Goal: Navigation & Orientation: Understand site structure

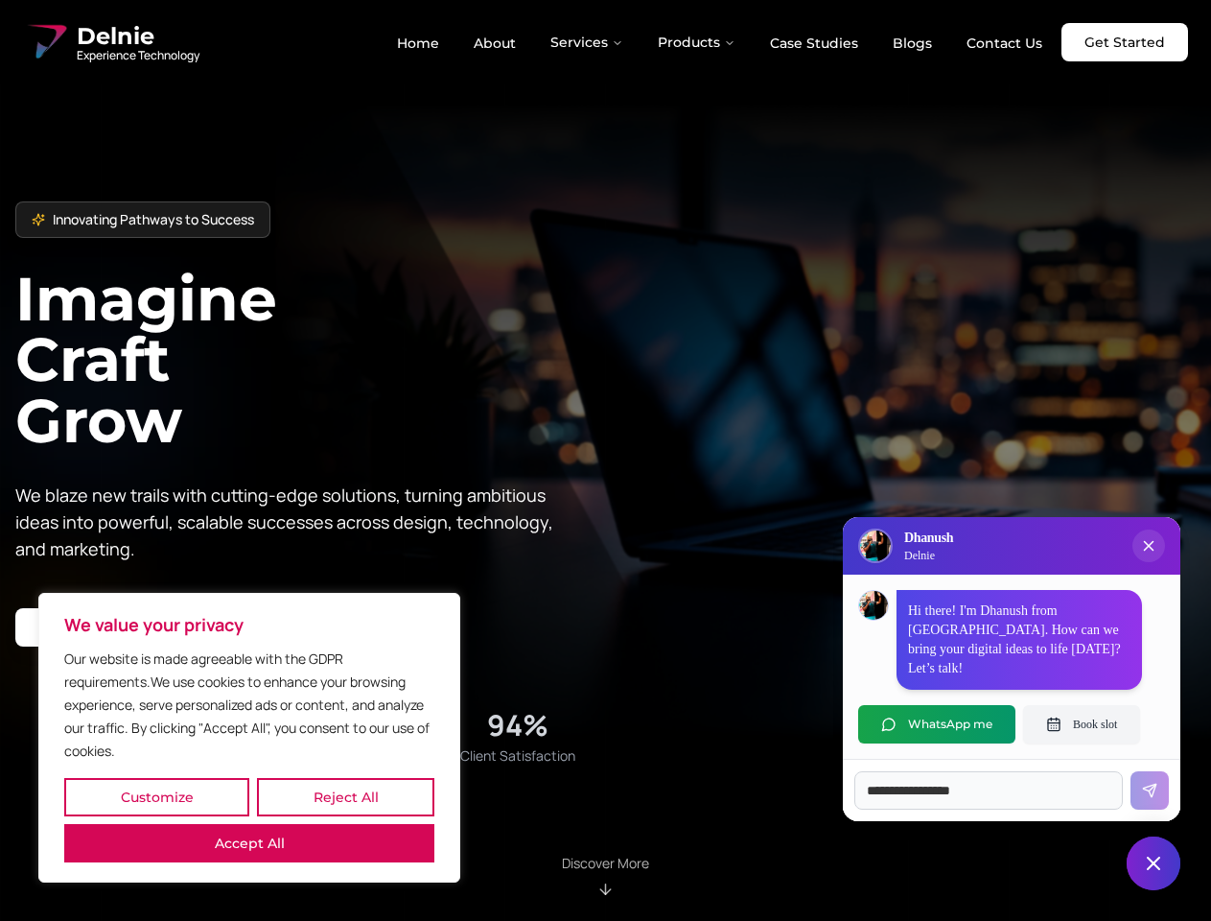
click at [156, 797] on button "Customize" at bounding box center [156, 797] width 185 height 38
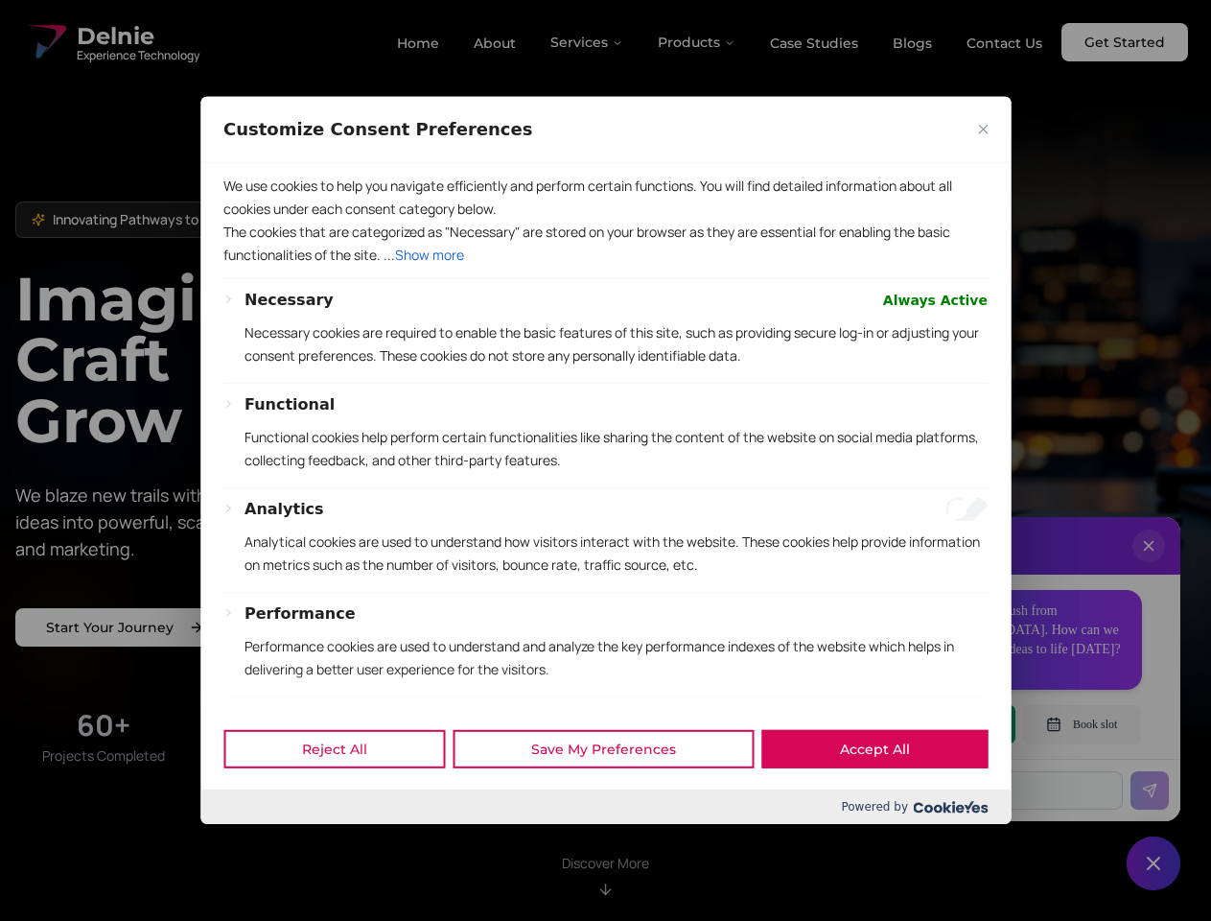
click at [345, 797] on div "Powered by" at bounding box center [605, 806] width 810 height 35
click at [249, 843] on div at bounding box center [605, 460] width 1211 height 921
click at [605, 460] on p "Functional cookies help perform certain functionalities like sharing the conten…" at bounding box center [616, 449] width 743 height 46
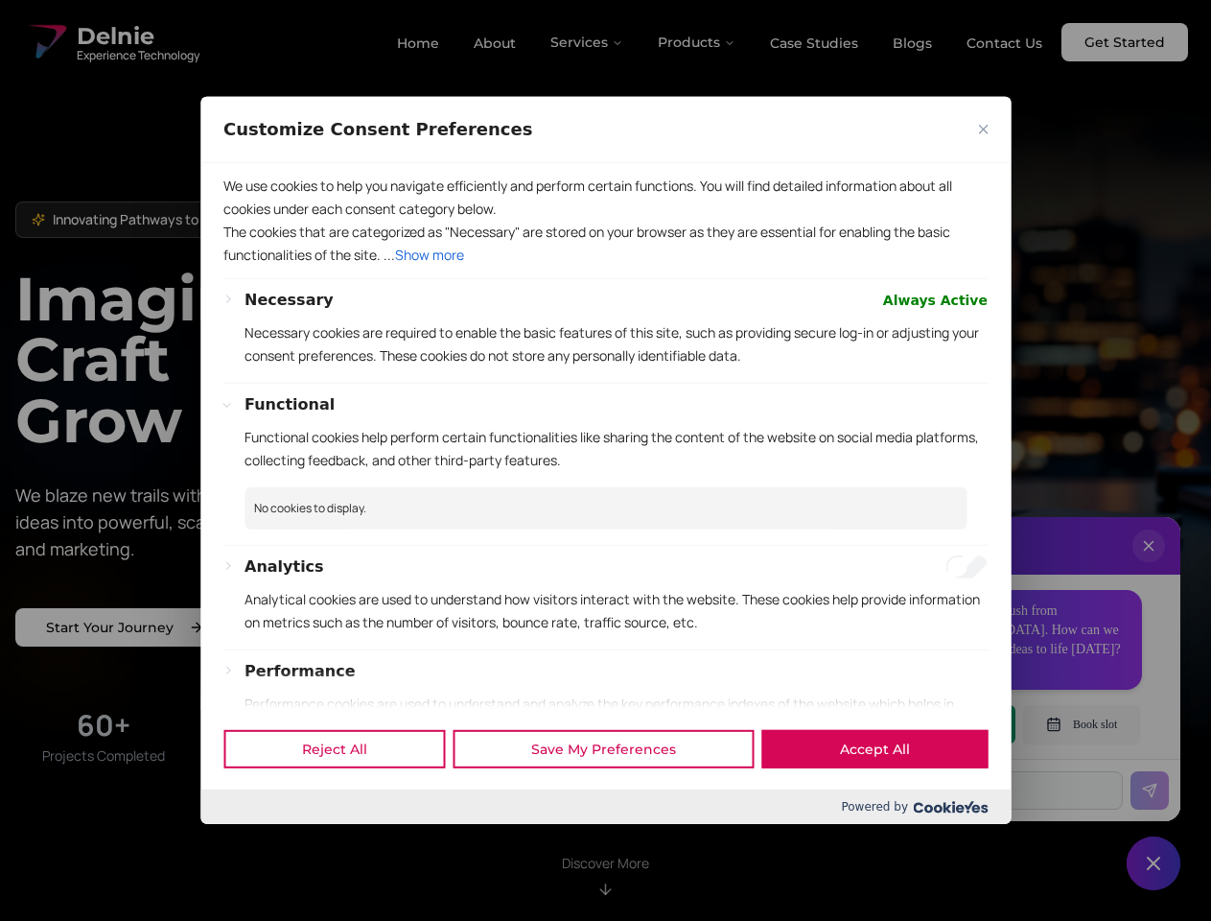
click at [588, 42] on div at bounding box center [605, 460] width 1211 height 921
click at [697, 42] on div at bounding box center [605, 460] width 1211 height 921
click at [1149, 565] on div at bounding box center [605, 460] width 1211 height 921
click at [937, 724] on div "Reject All Save My Preferences Accept All" at bounding box center [605, 749] width 810 height 82
click at [1082, 724] on div at bounding box center [605, 460] width 1211 height 921
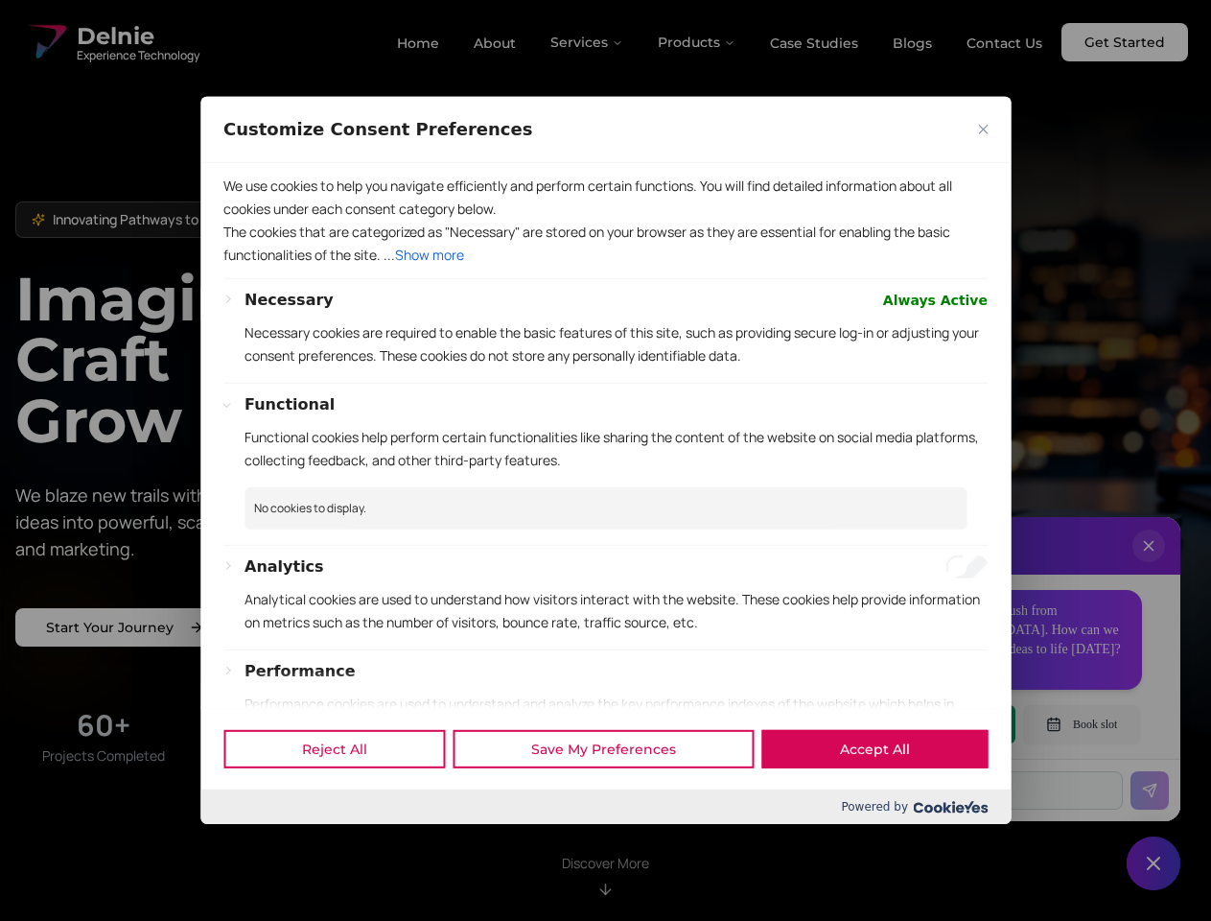
click at [1154, 863] on div at bounding box center [605, 460] width 1211 height 921
